Goal: Transaction & Acquisition: Purchase product/service

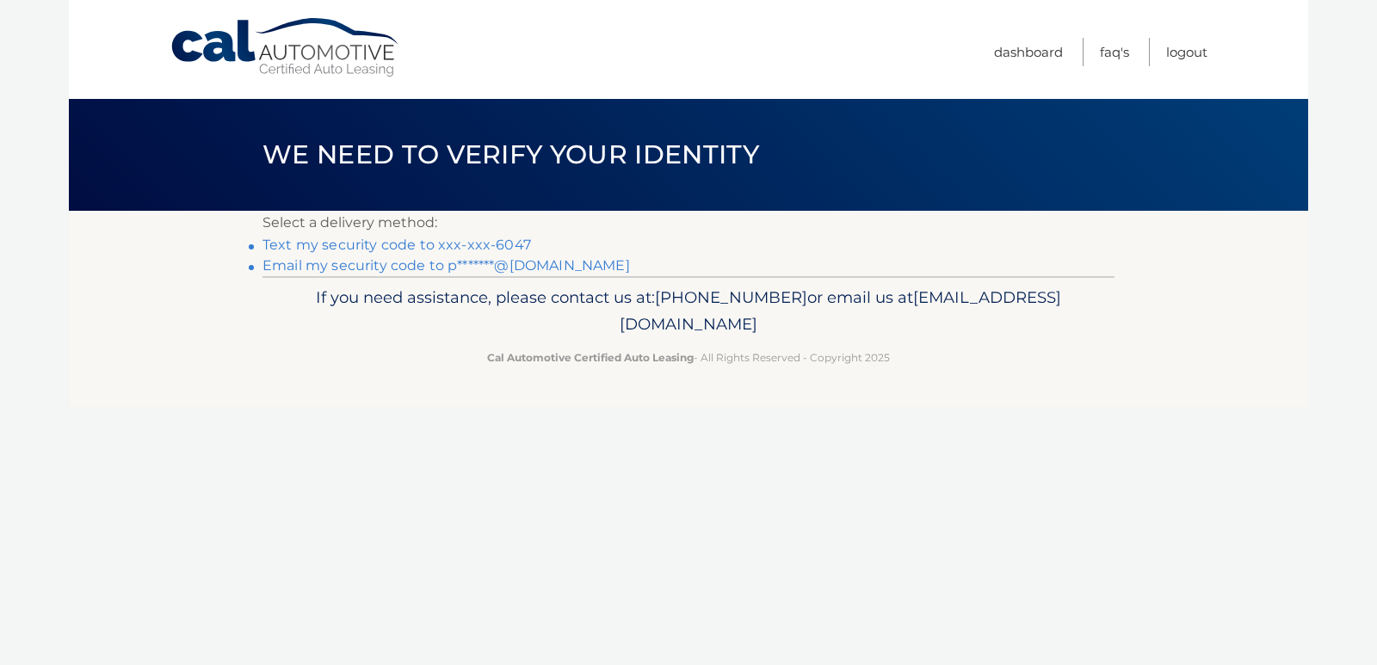
click at [418, 243] on link "Text my security code to xxx-xxx-6047" at bounding box center [396, 245] width 268 height 16
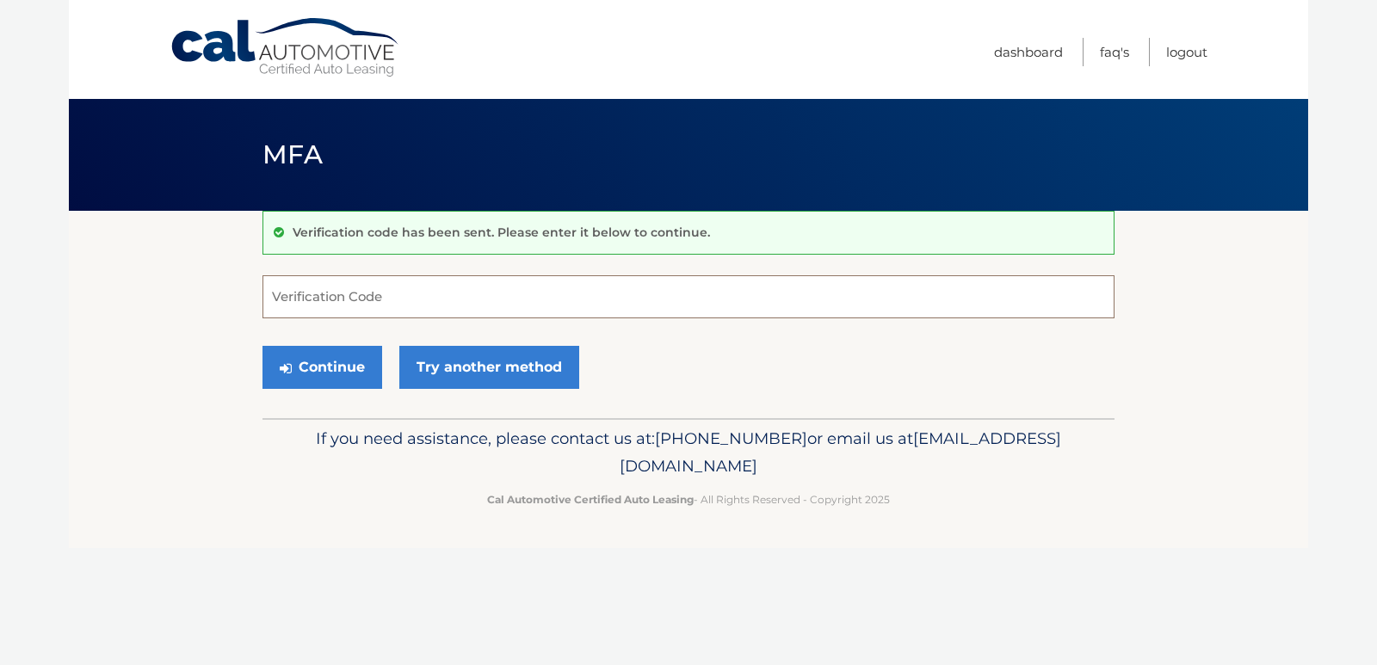
click at [335, 286] on input "Verification Code" at bounding box center [688, 296] width 852 height 43
type input "778194"
click at [337, 371] on button "Continue" at bounding box center [322, 367] width 120 height 43
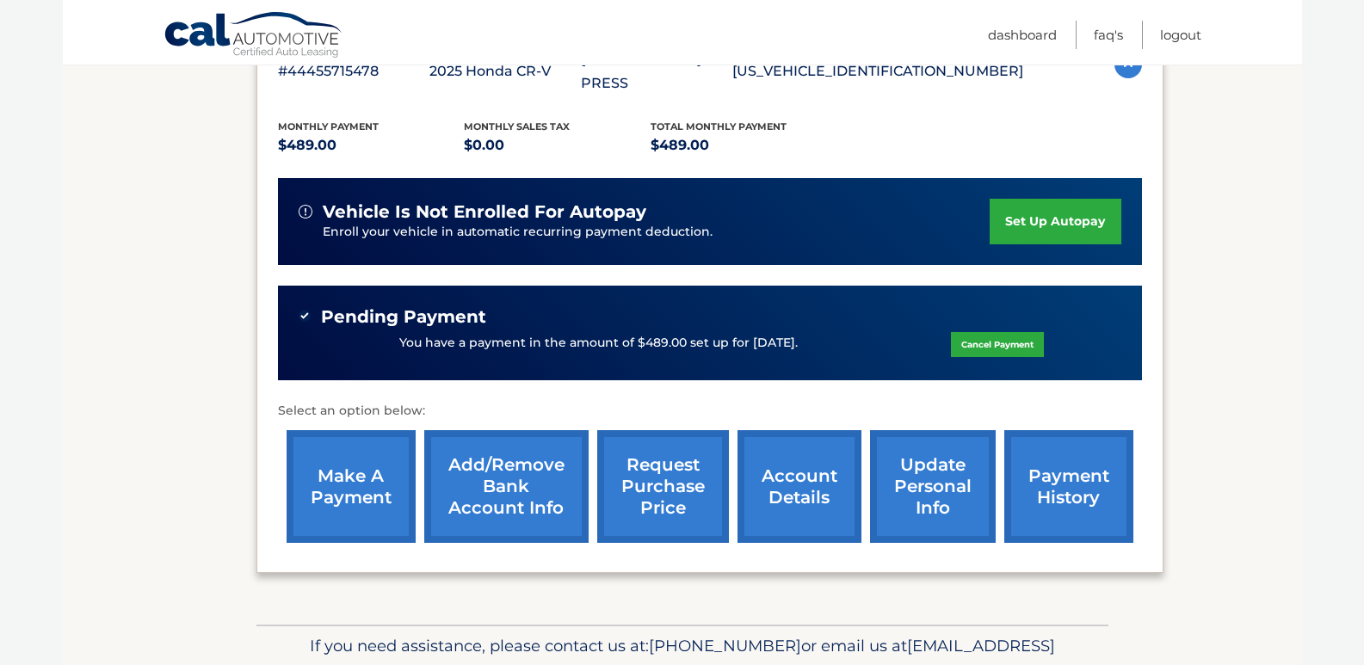
scroll to position [410, 0]
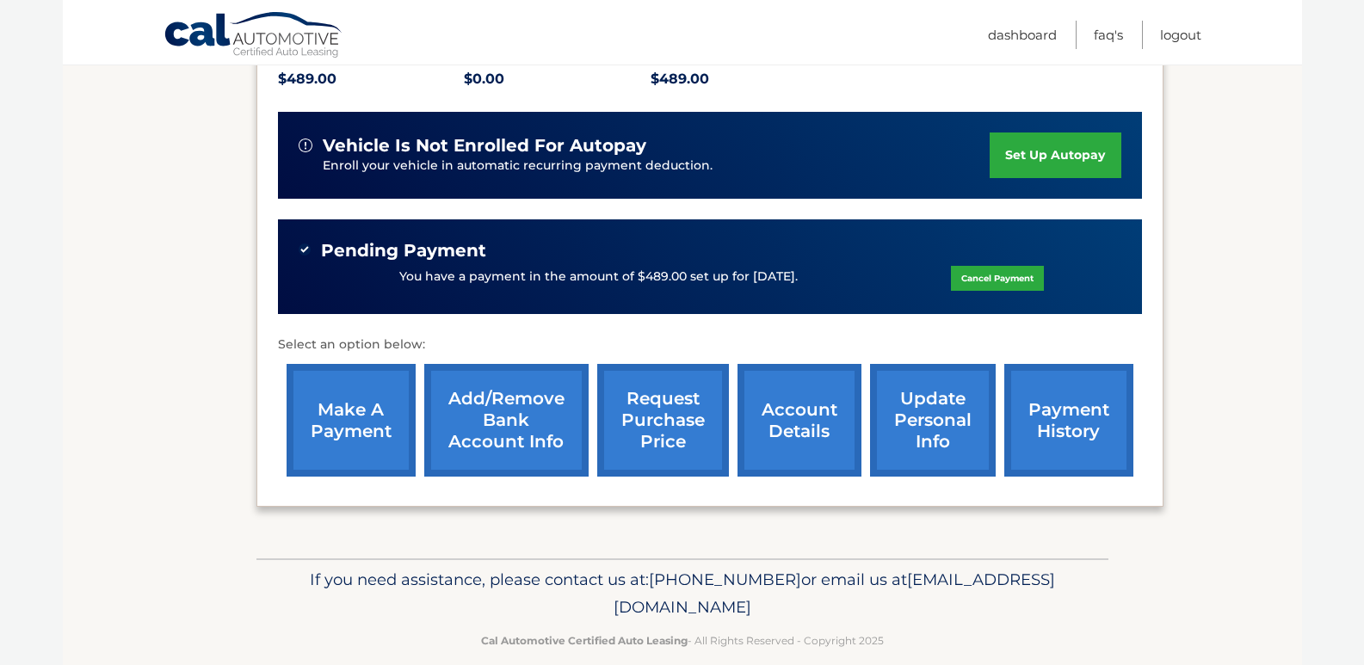
click at [800, 404] on link "account details" at bounding box center [799, 420] width 124 height 113
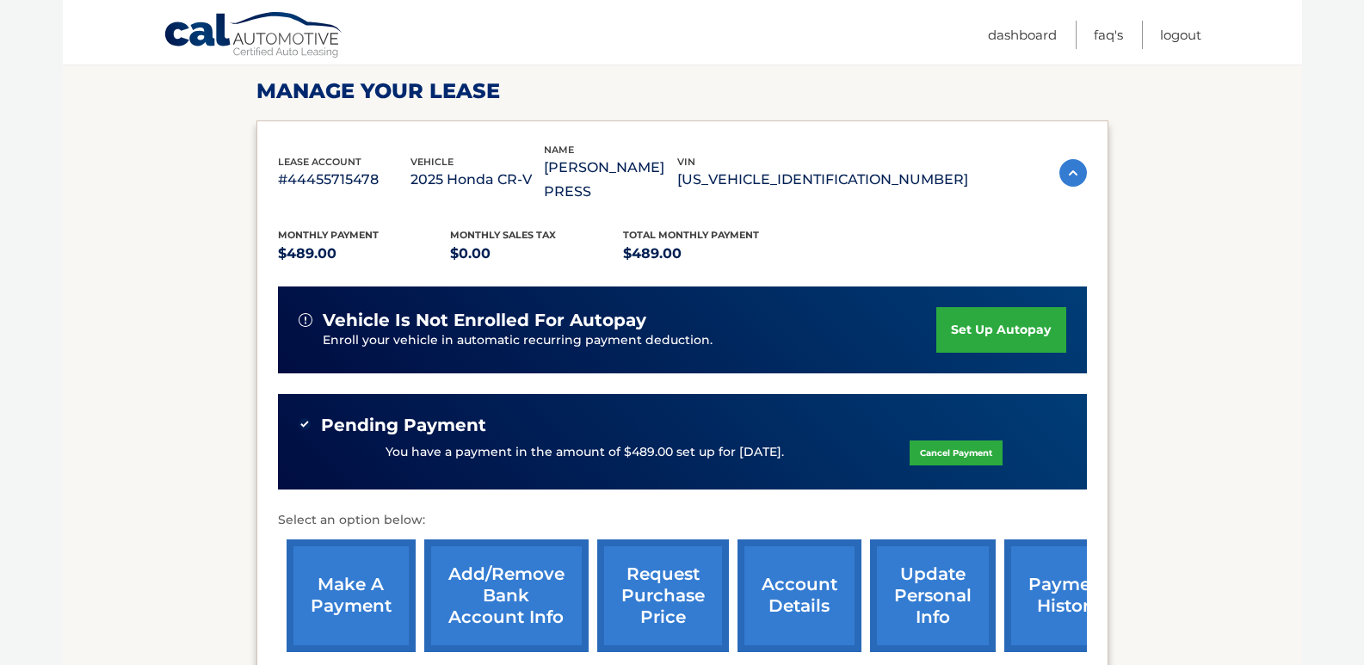
scroll to position [86, 0]
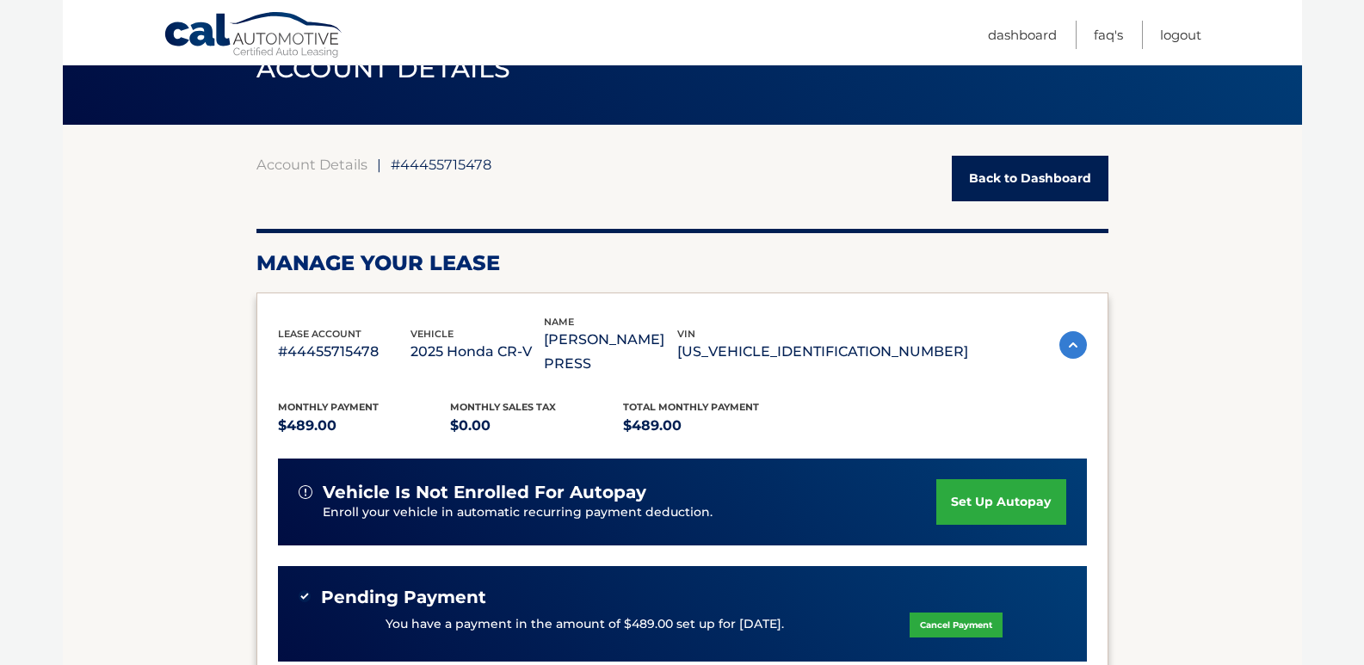
click at [1069, 331] on img at bounding box center [1073, 345] width 28 height 28
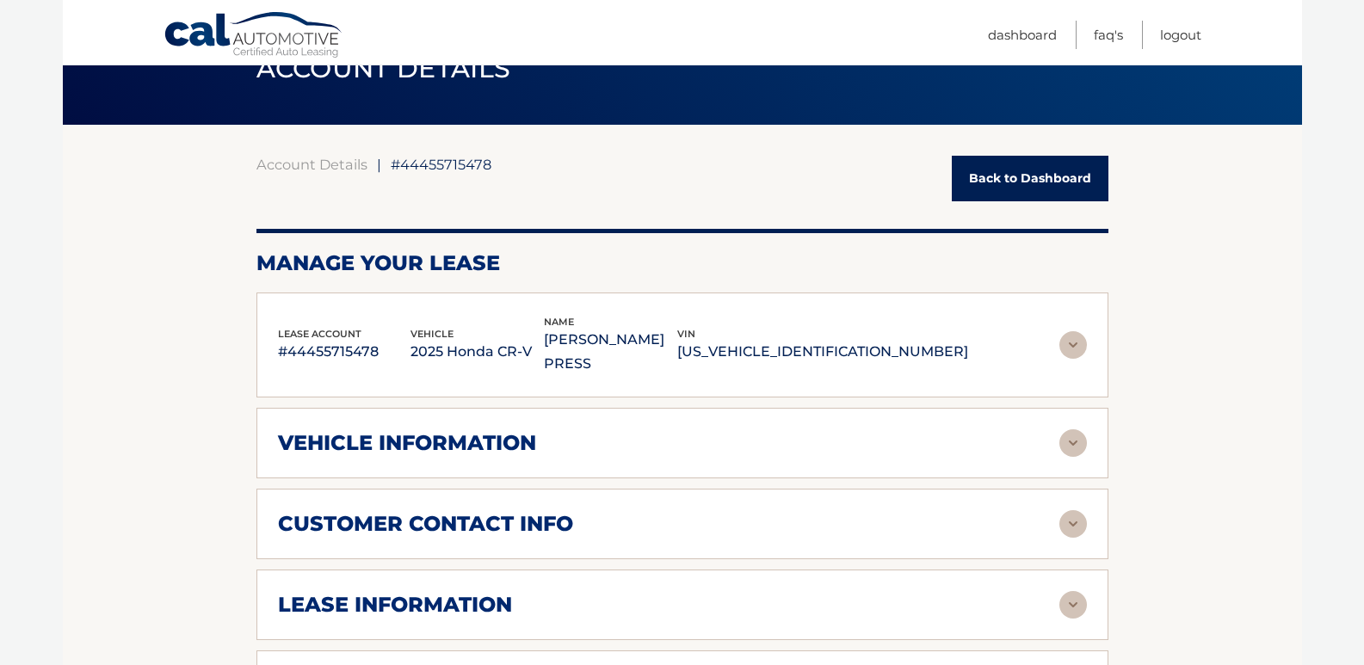
click at [1069, 331] on img at bounding box center [1073, 345] width 28 height 28
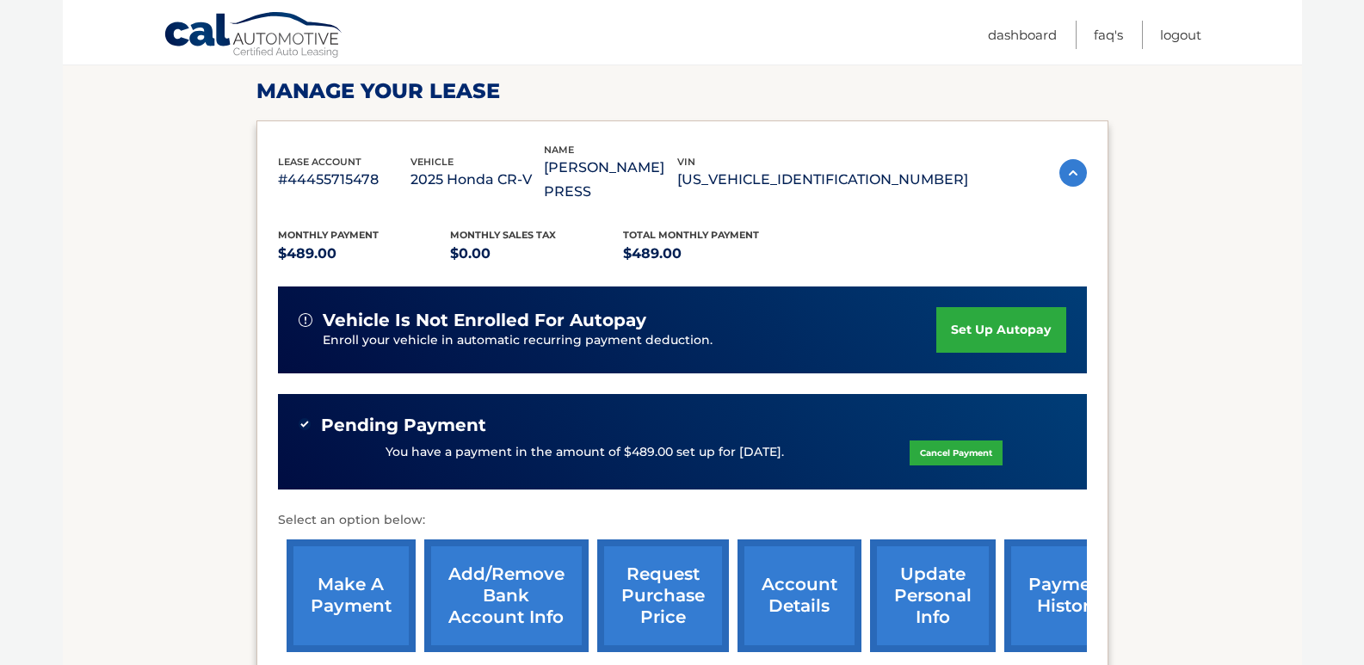
scroll to position [344, 0]
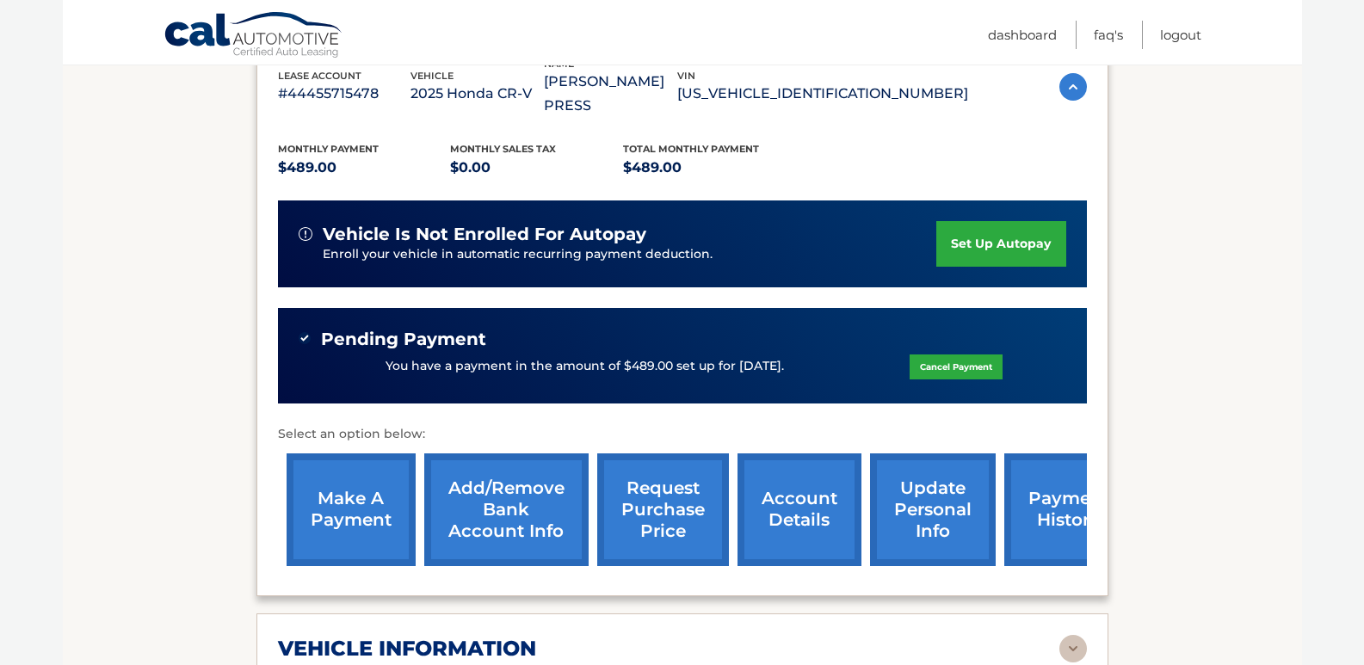
click at [1019, 489] on link "payment history" at bounding box center [1068, 509] width 129 height 113
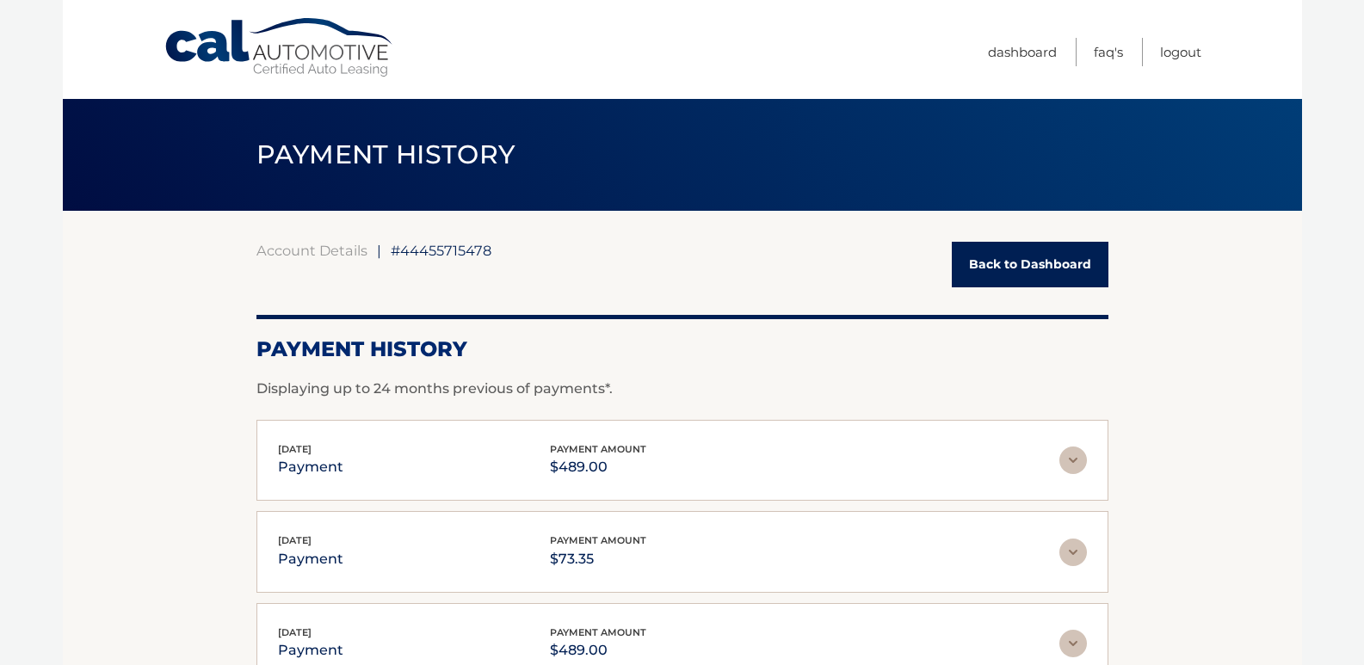
click at [987, 268] on link "Back to Dashboard" at bounding box center [1030, 265] width 157 height 46
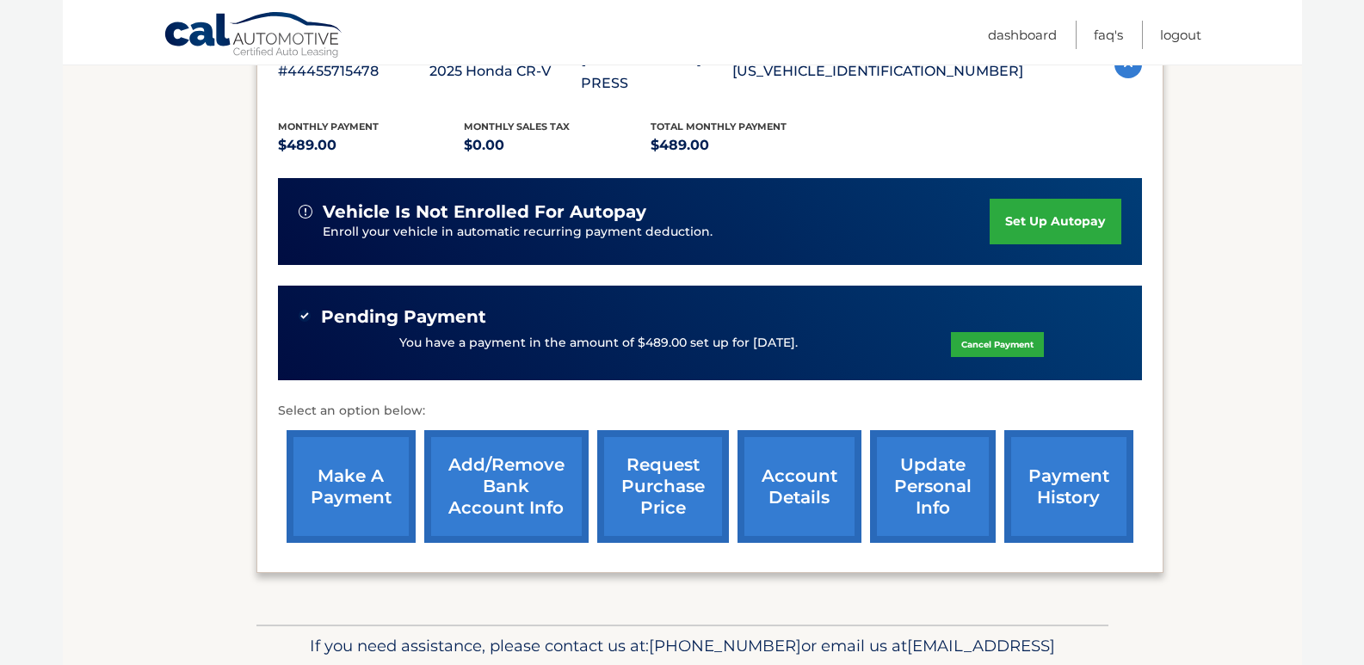
scroll to position [410, 0]
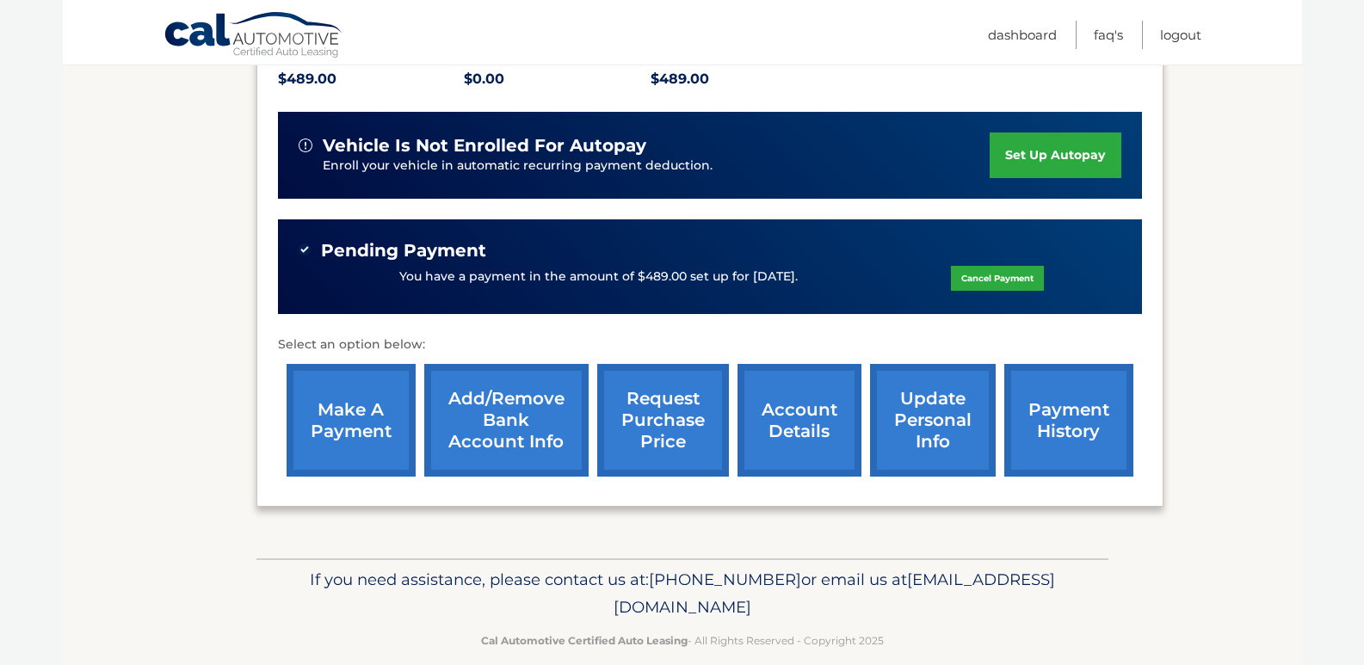
click at [764, 418] on link "account details" at bounding box center [799, 420] width 124 height 113
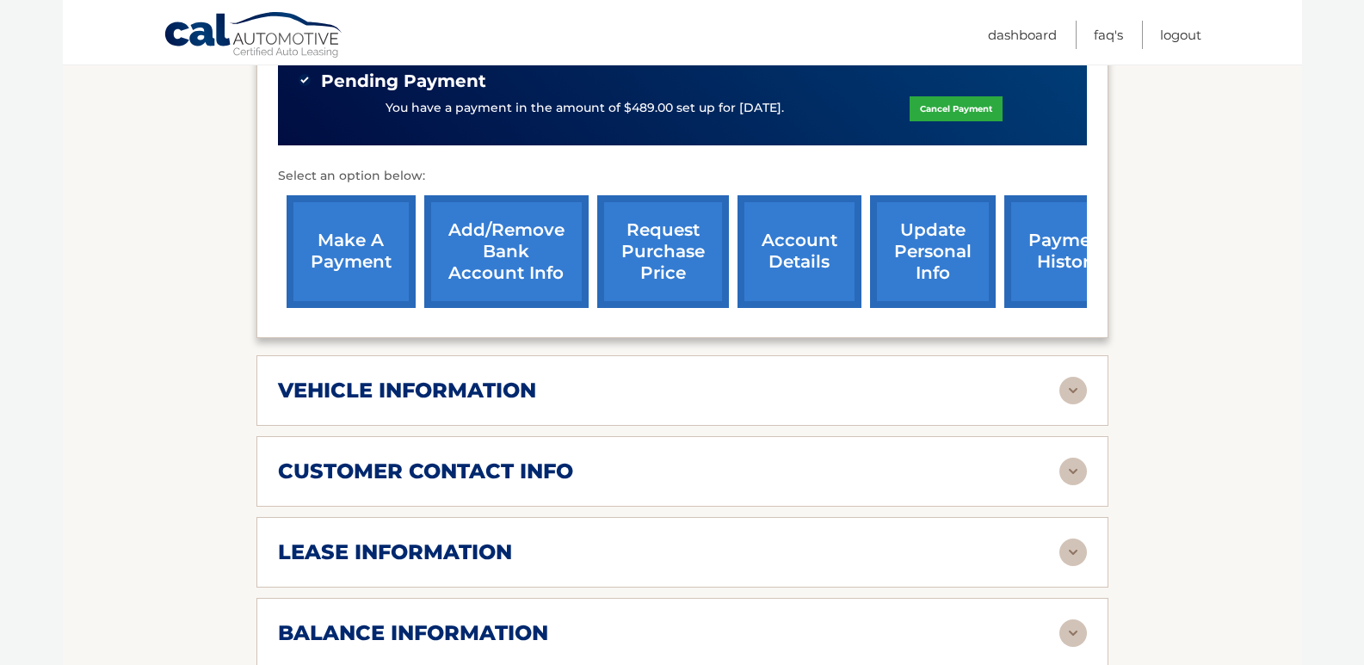
scroll to position [774, 0]
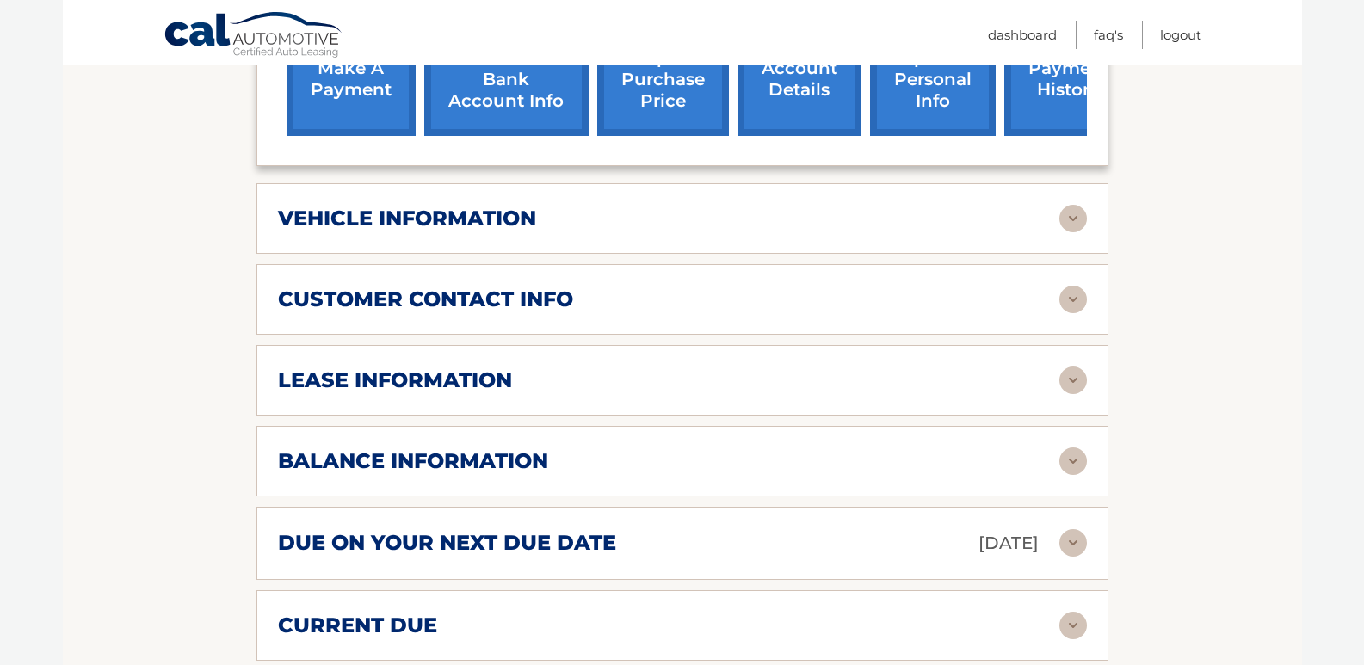
click at [1066, 367] on img at bounding box center [1073, 381] width 28 height 28
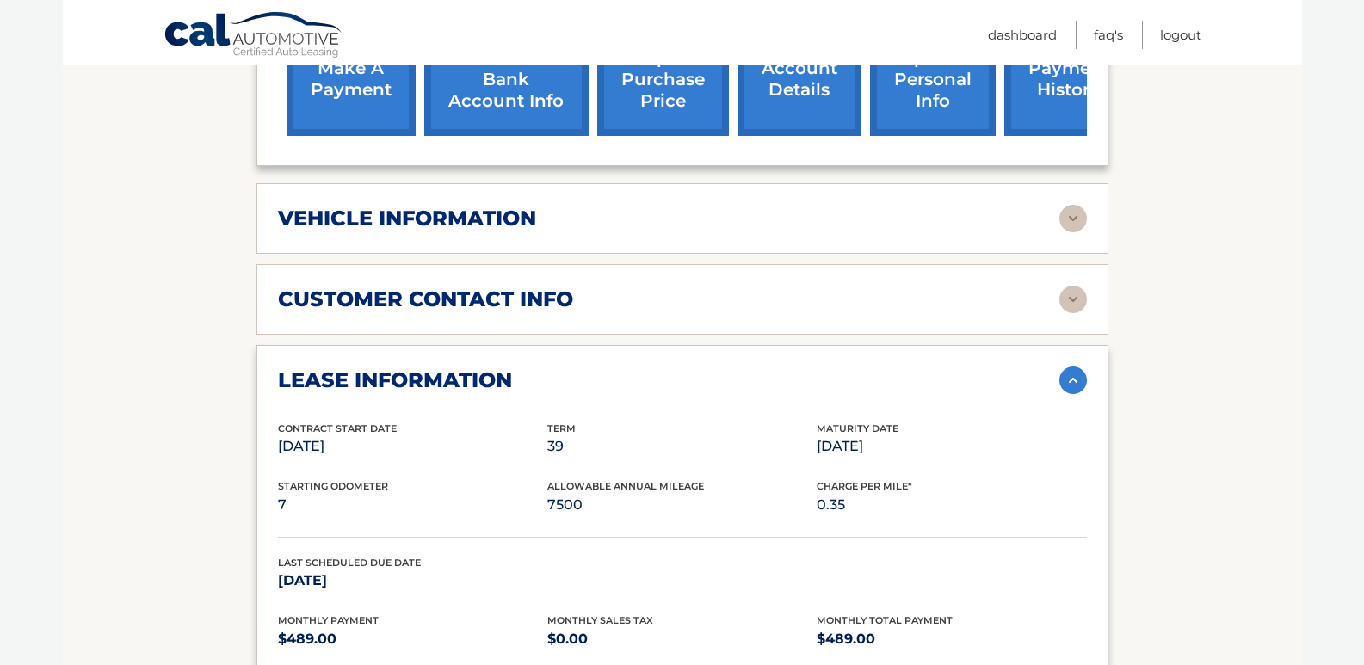
scroll to position [602, 0]
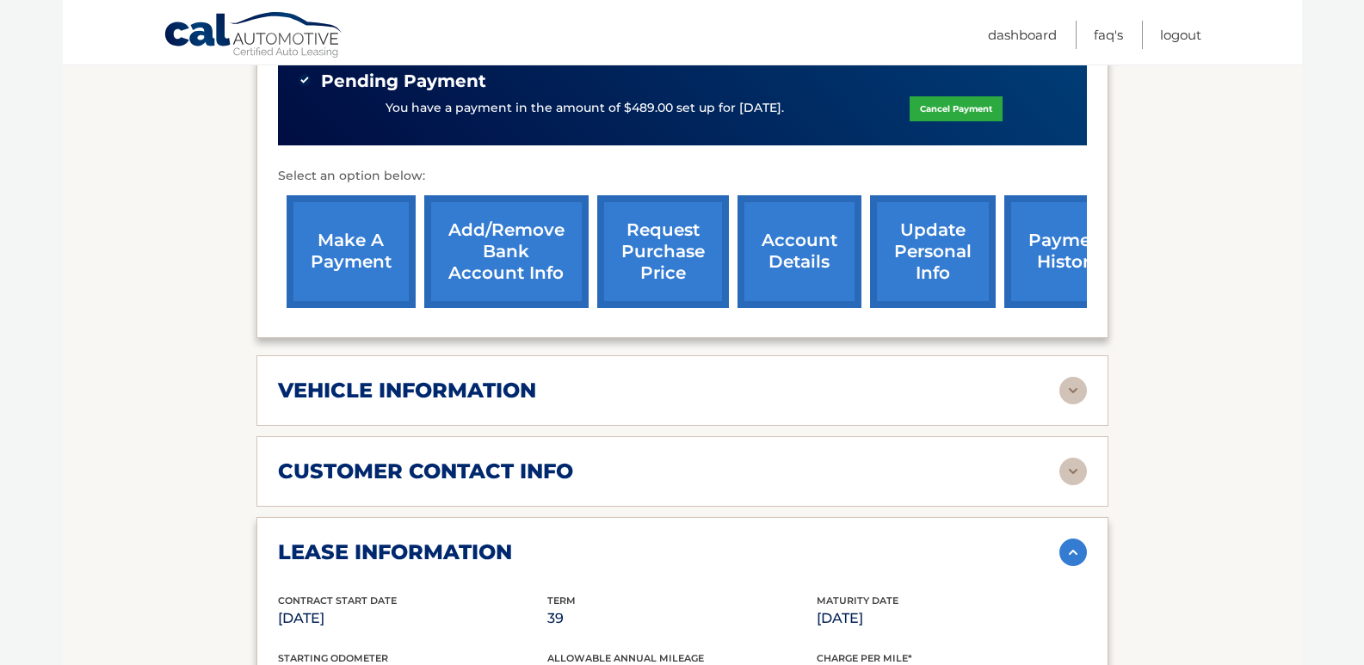
click at [373, 228] on link "make a payment" at bounding box center [351, 251] width 129 height 113
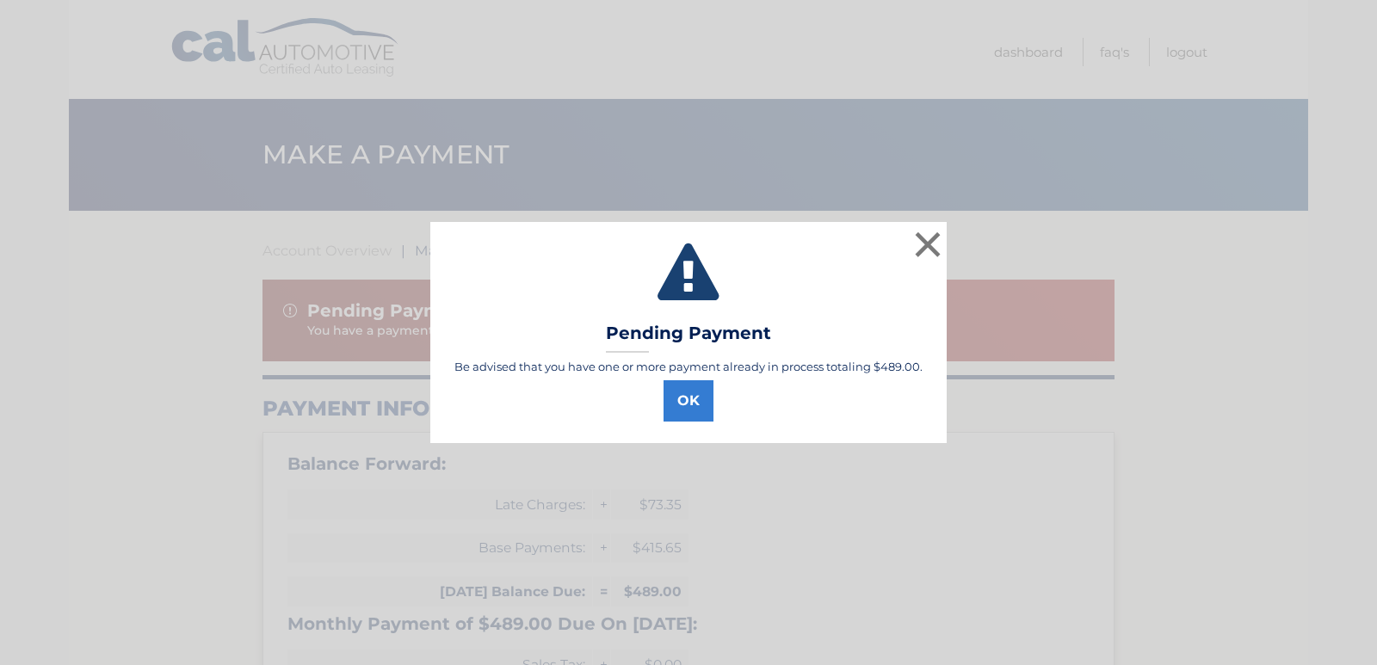
select select "Y2Q0ZjY4N2UtZmFjZi00NzU1LTkxNjUtZTlkZmZiNDg1MDk0"
click at [703, 400] on button "OK" at bounding box center [688, 400] width 50 height 41
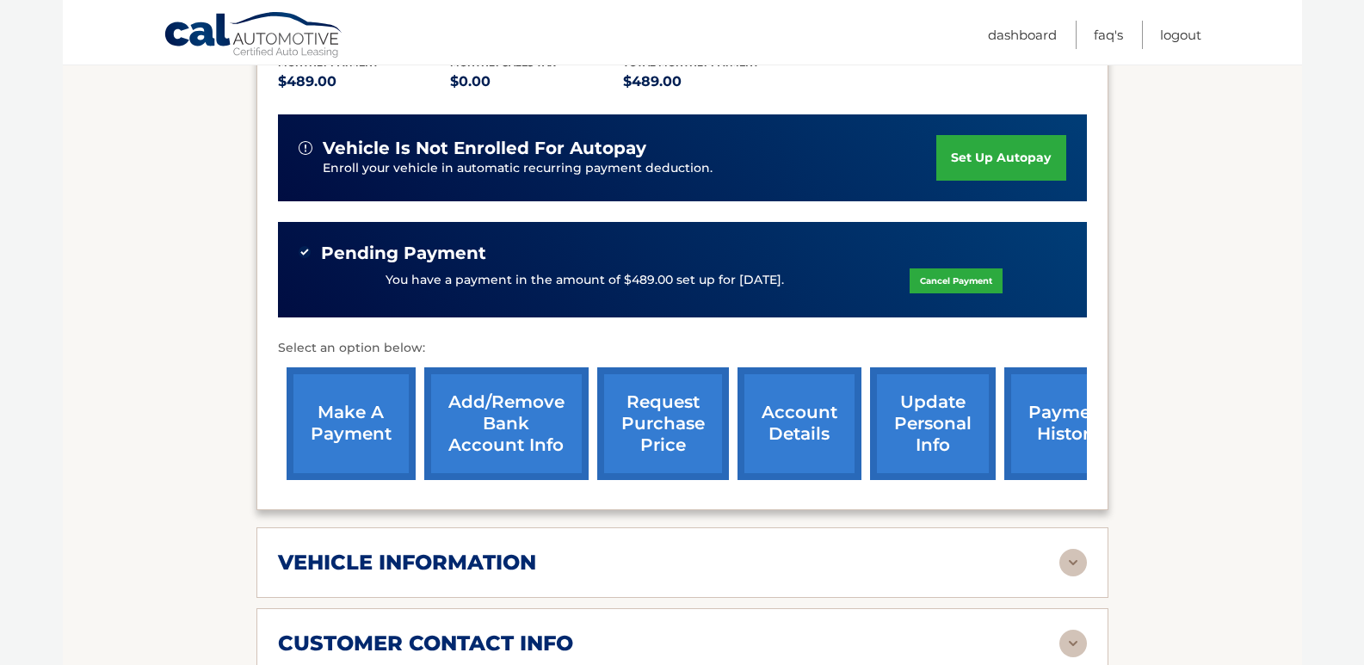
scroll to position [516, 0]
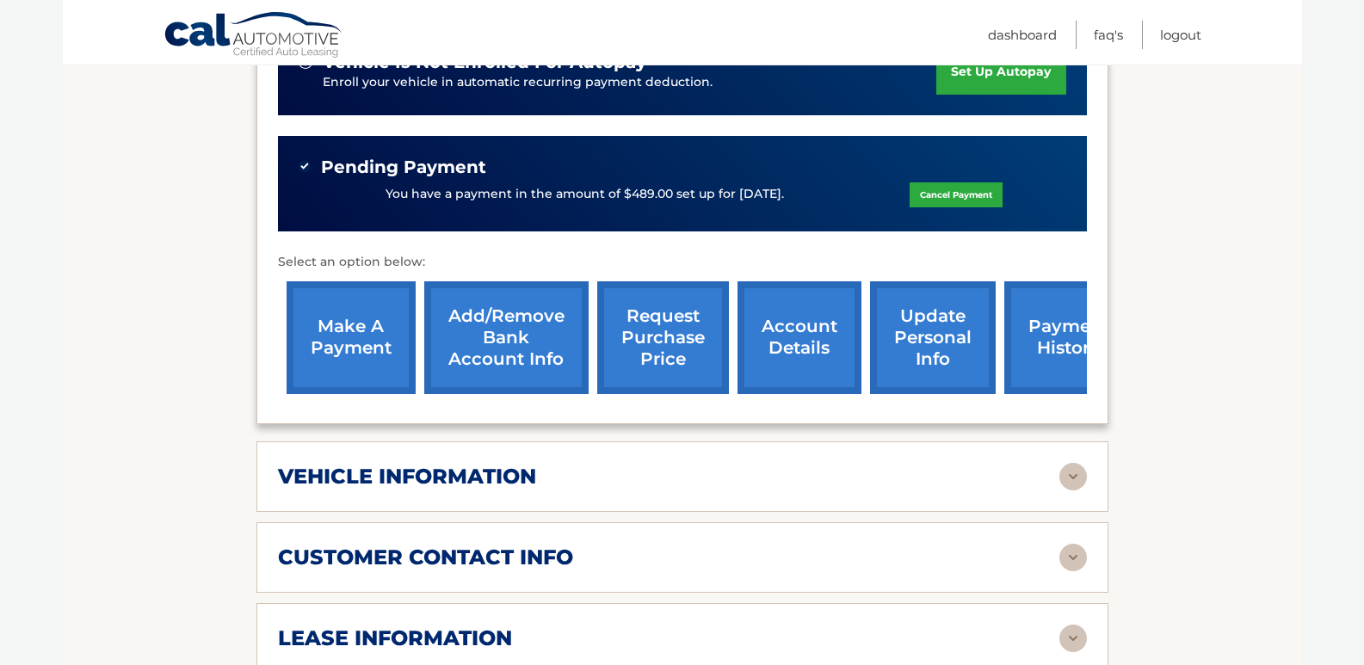
click at [380, 464] on h2 "vehicle information" at bounding box center [407, 477] width 258 height 26
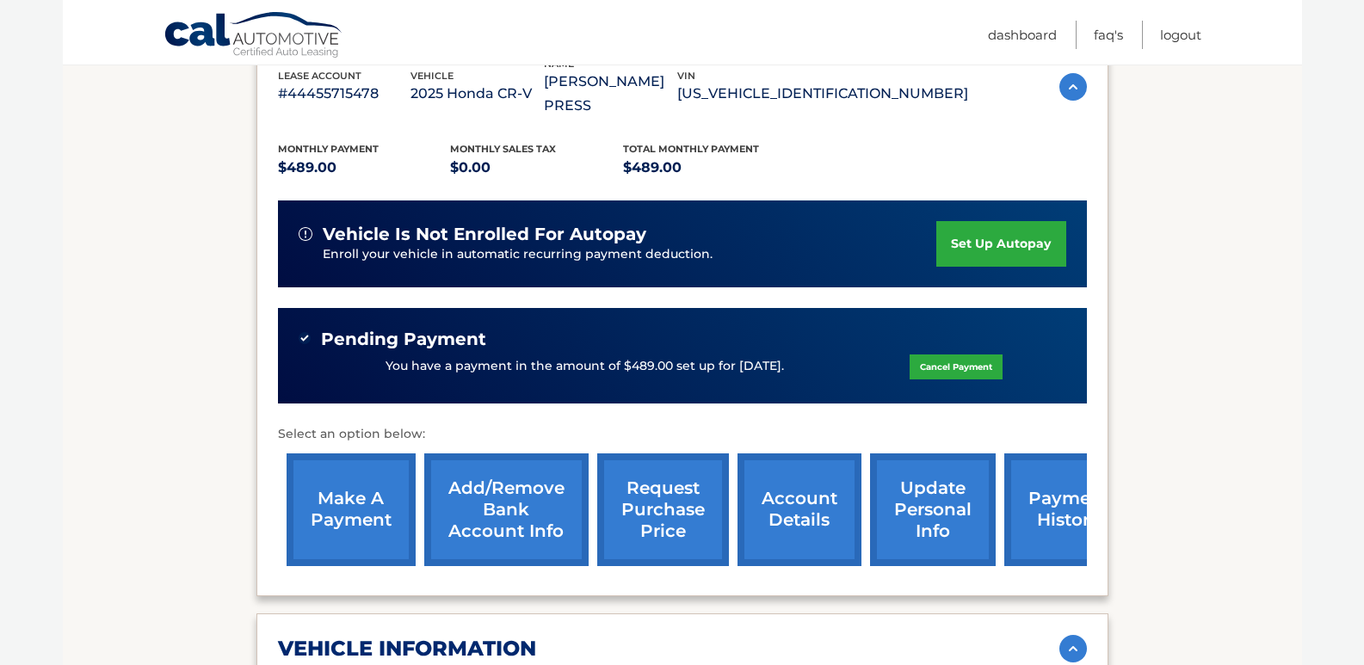
scroll to position [258, 0]
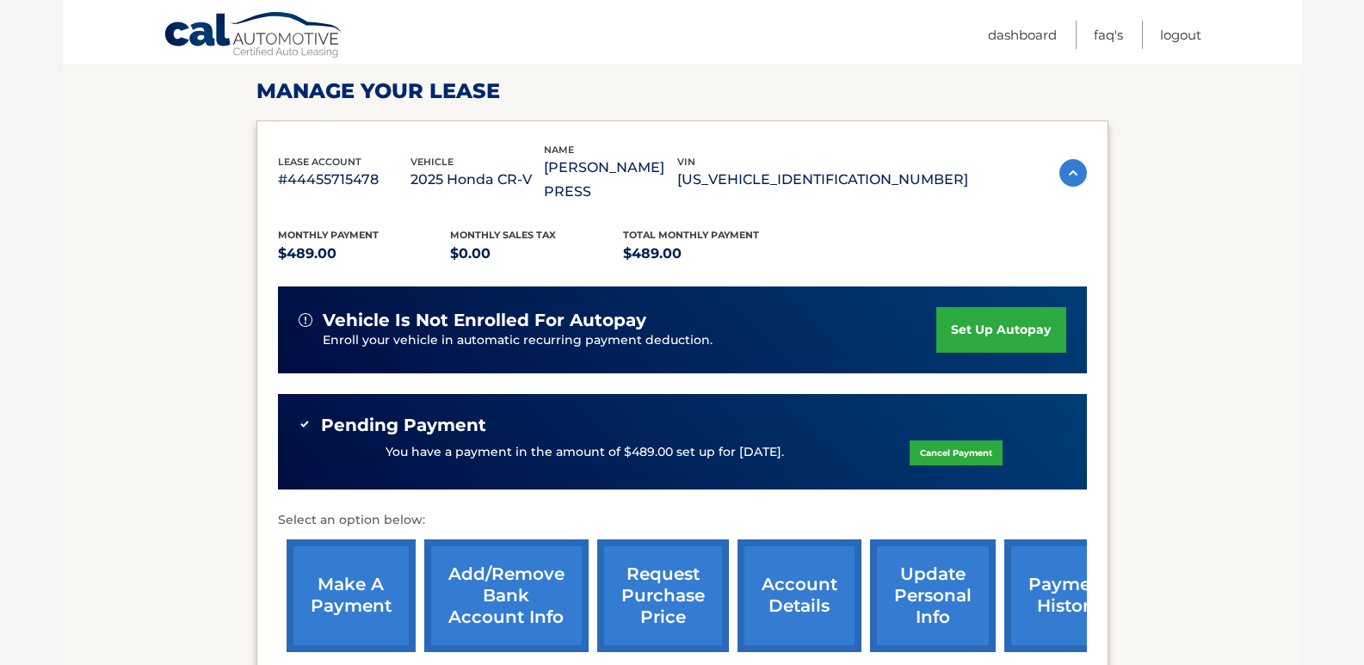
click at [817, 563] on link "account details" at bounding box center [799, 595] width 124 height 113
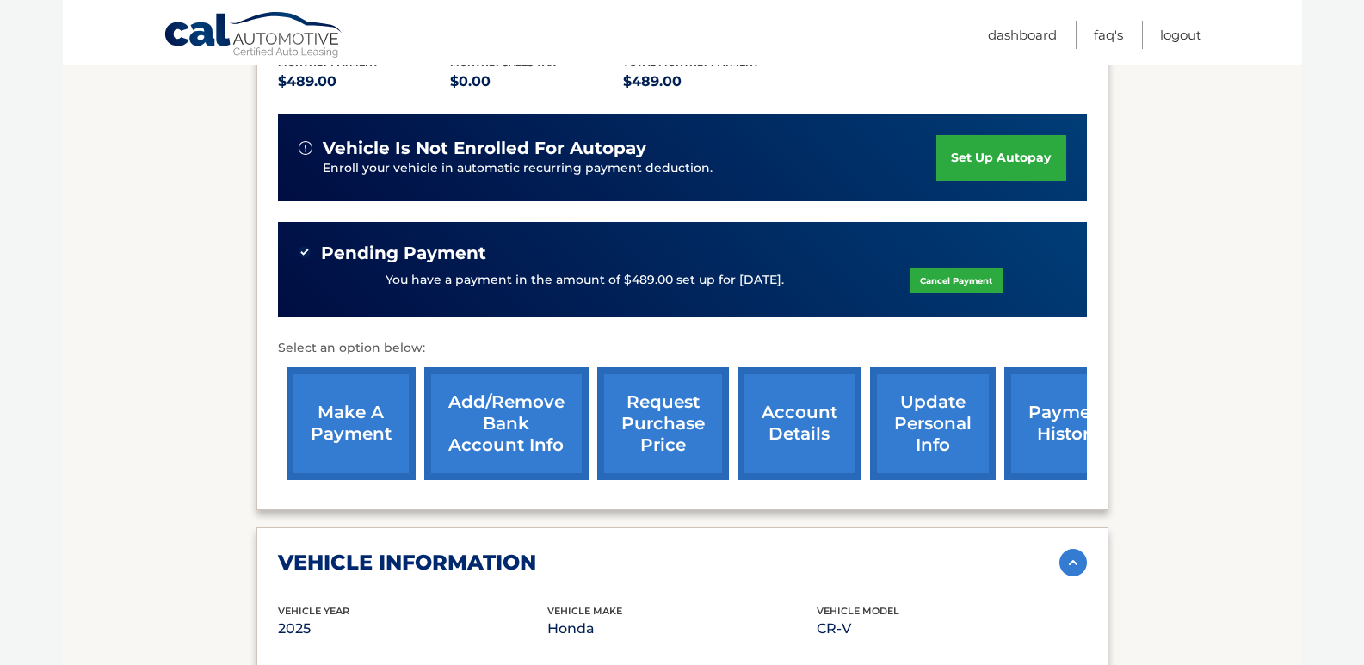
scroll to position [516, 0]
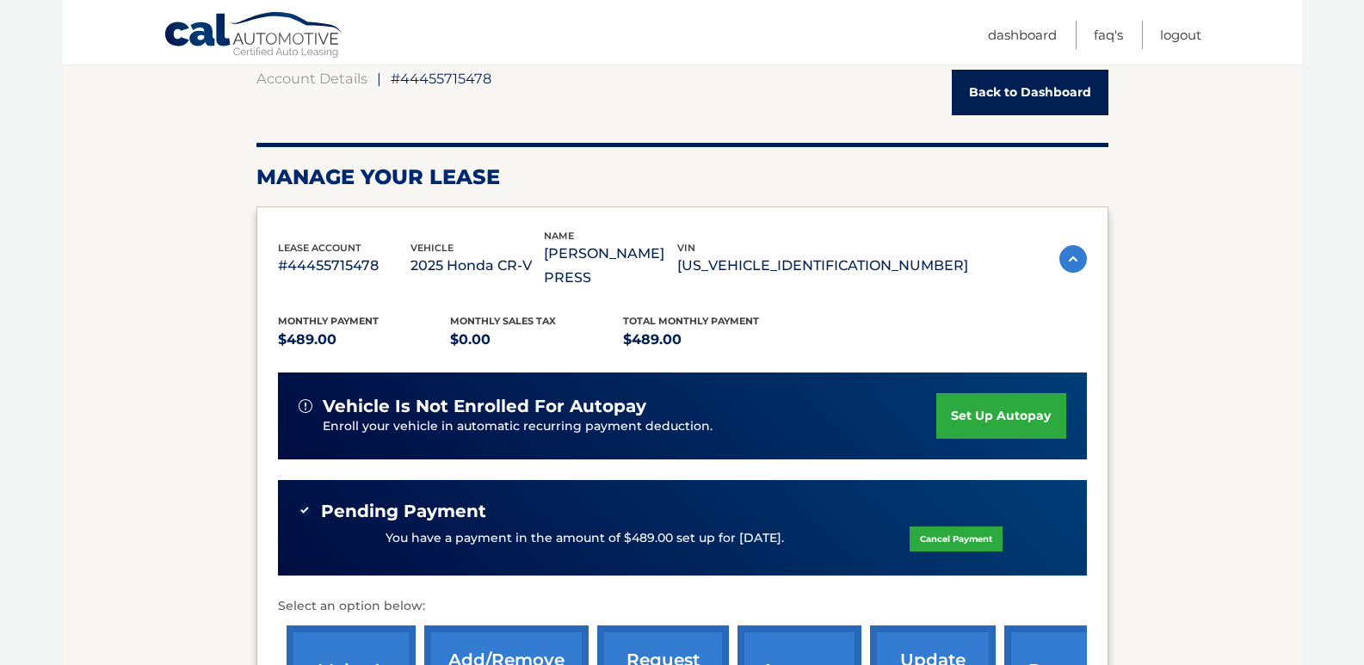
scroll to position [430, 0]
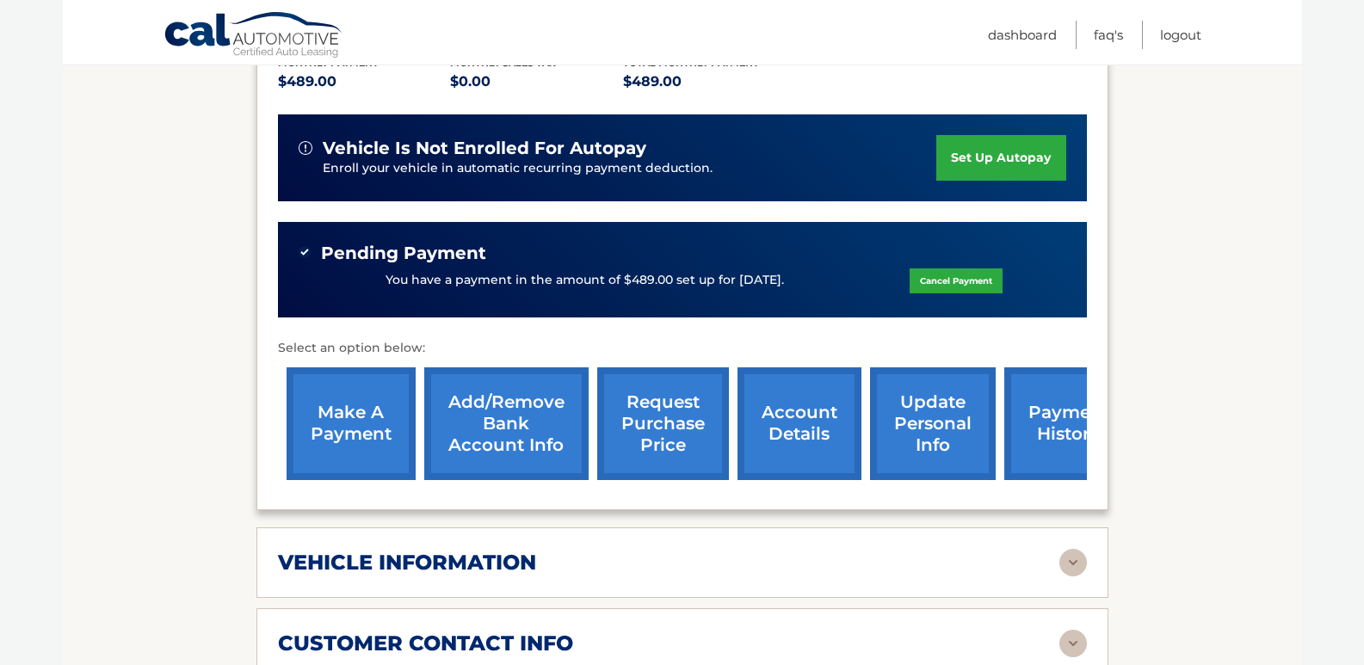
click at [794, 400] on link "account details" at bounding box center [799, 423] width 124 height 113
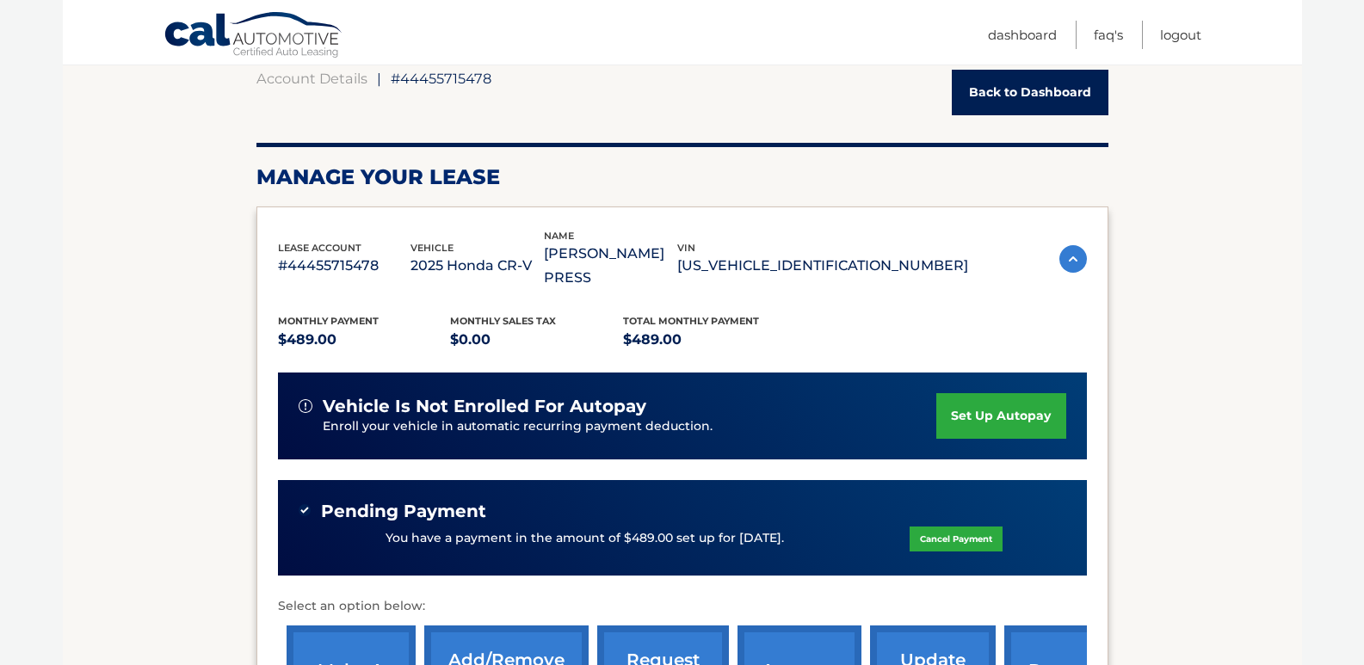
scroll to position [344, 0]
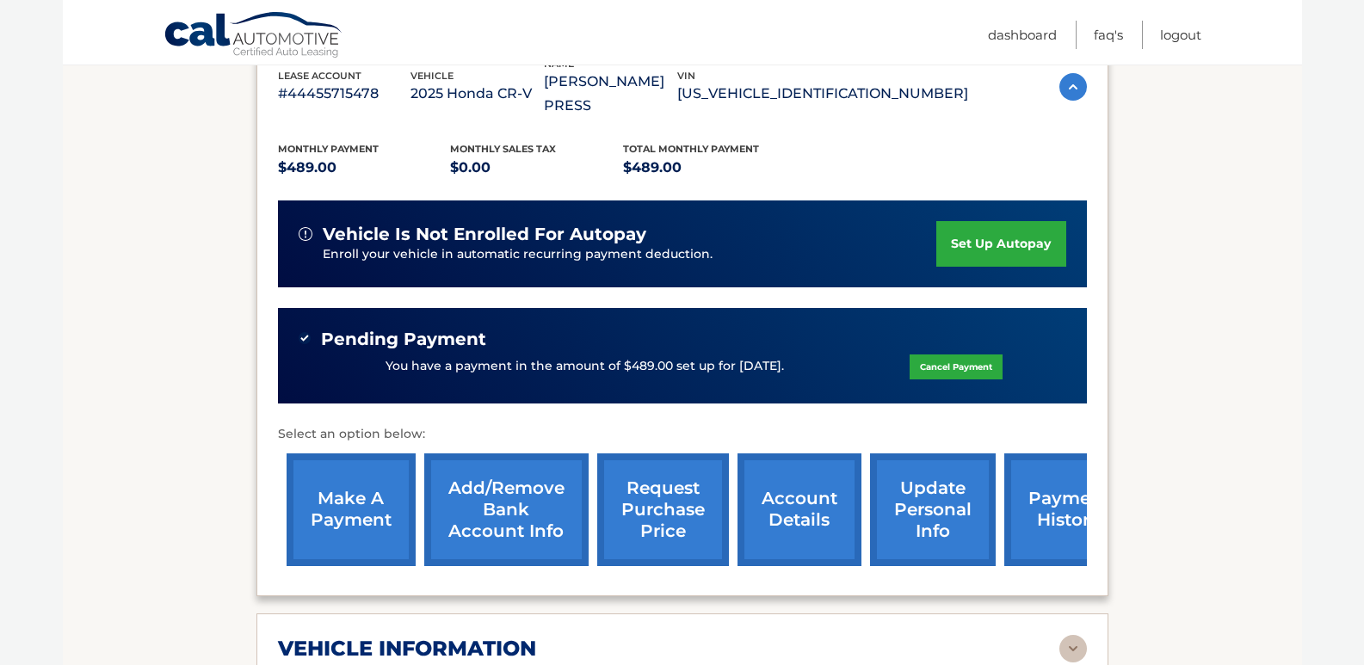
click at [305, 496] on link "make a payment" at bounding box center [351, 509] width 129 height 113
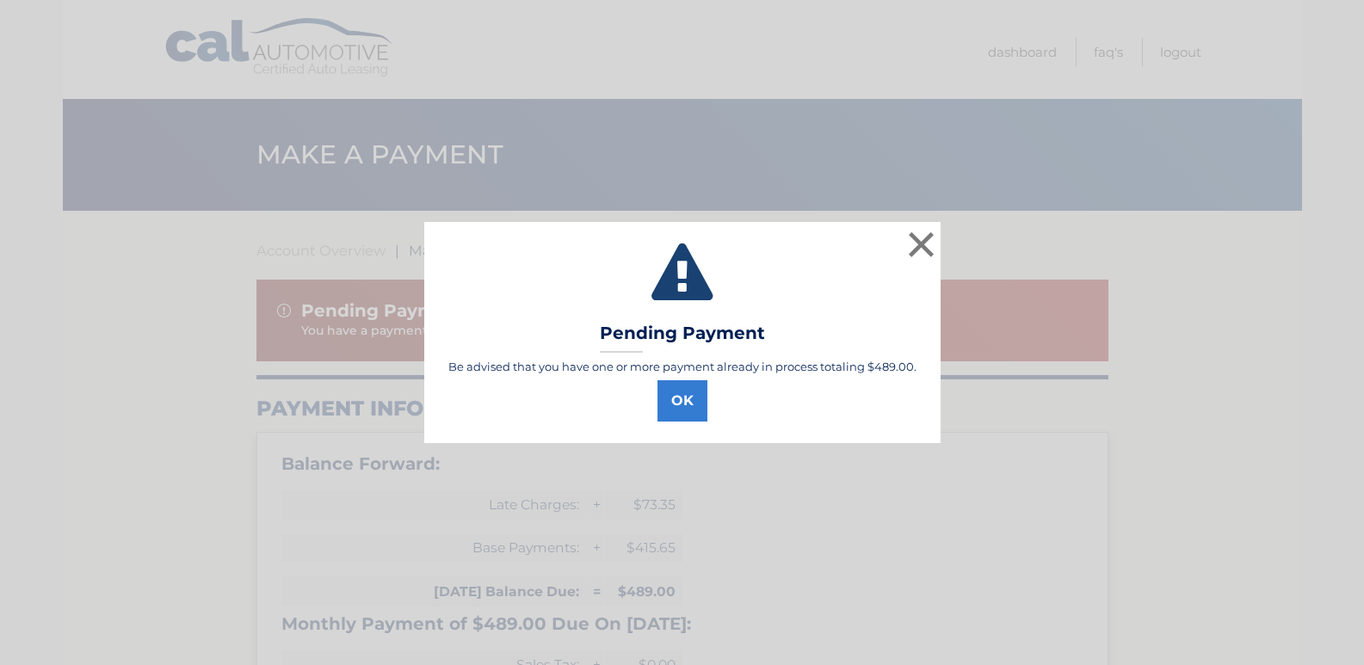
select select "Y2Q0ZjY4N2UtZmFjZi00NzU1LTkxNjUtZTlkZmZiNDg1MDk0"
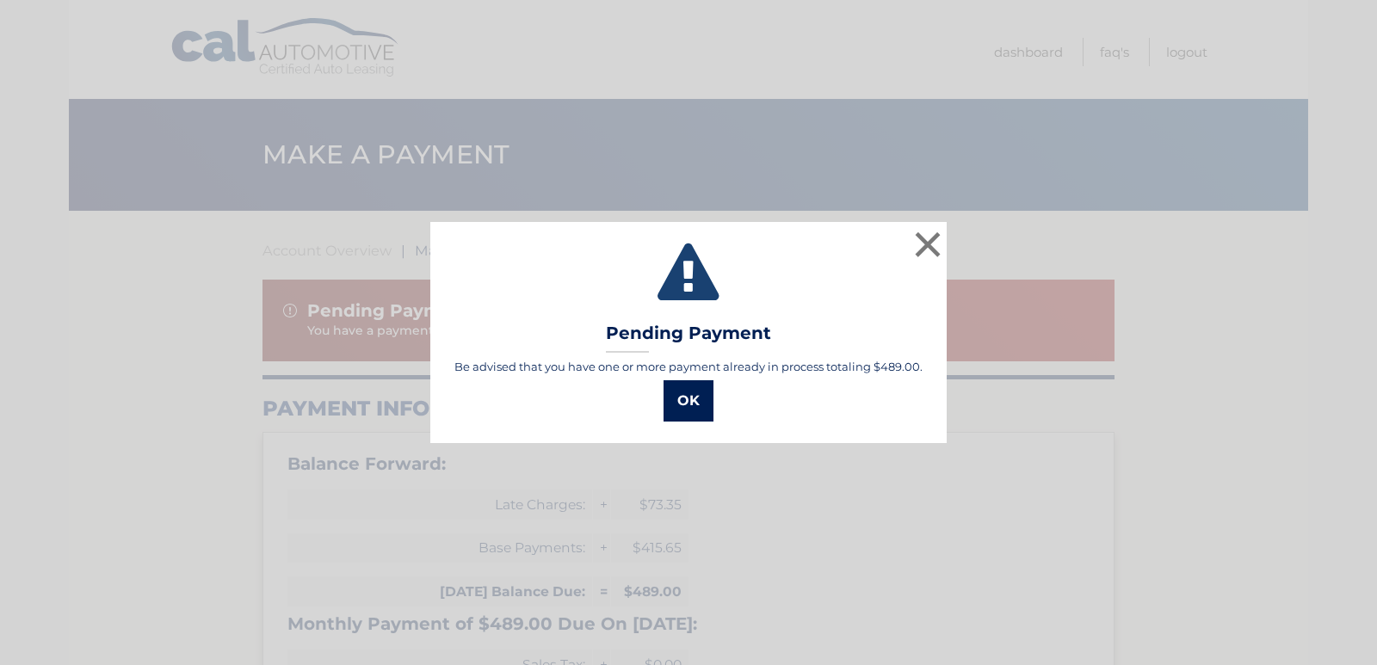
click at [695, 389] on button "OK" at bounding box center [688, 400] width 50 height 41
